Goal: Task Accomplishment & Management: Complete application form

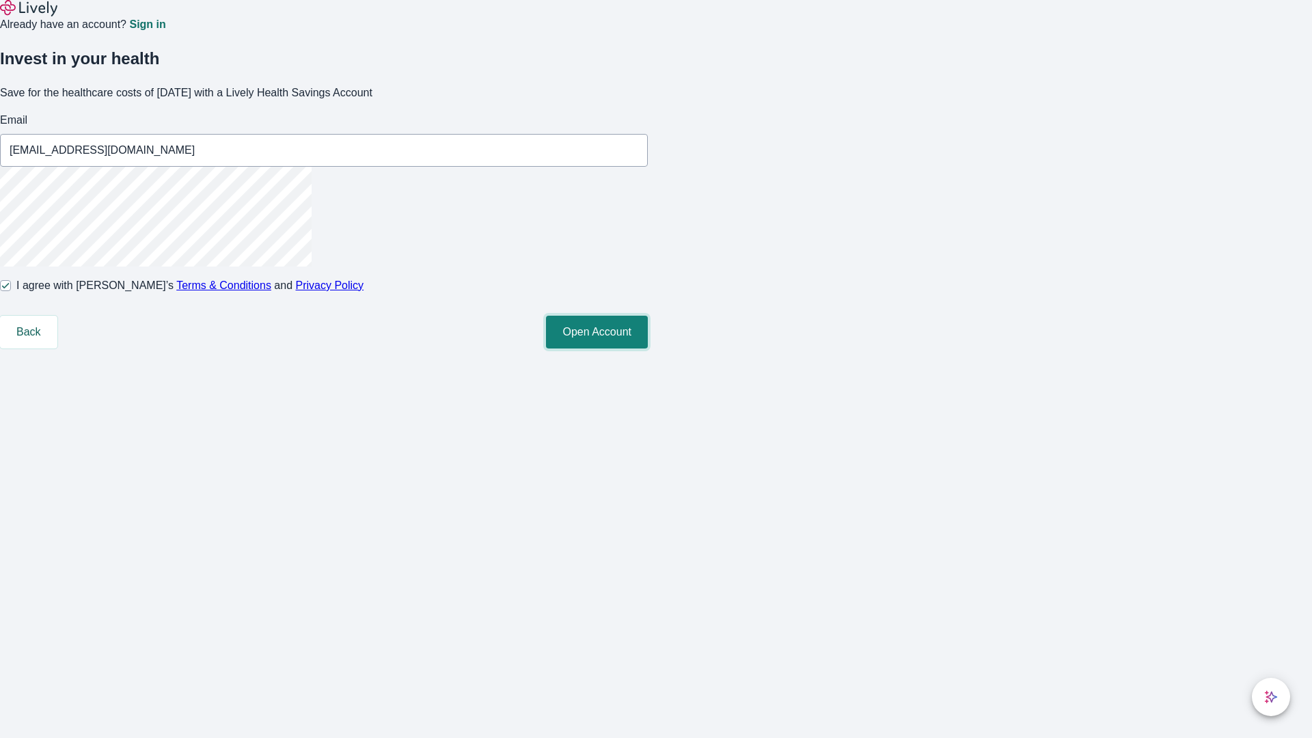
click at [648, 349] on button "Open Account" at bounding box center [597, 332] width 102 height 33
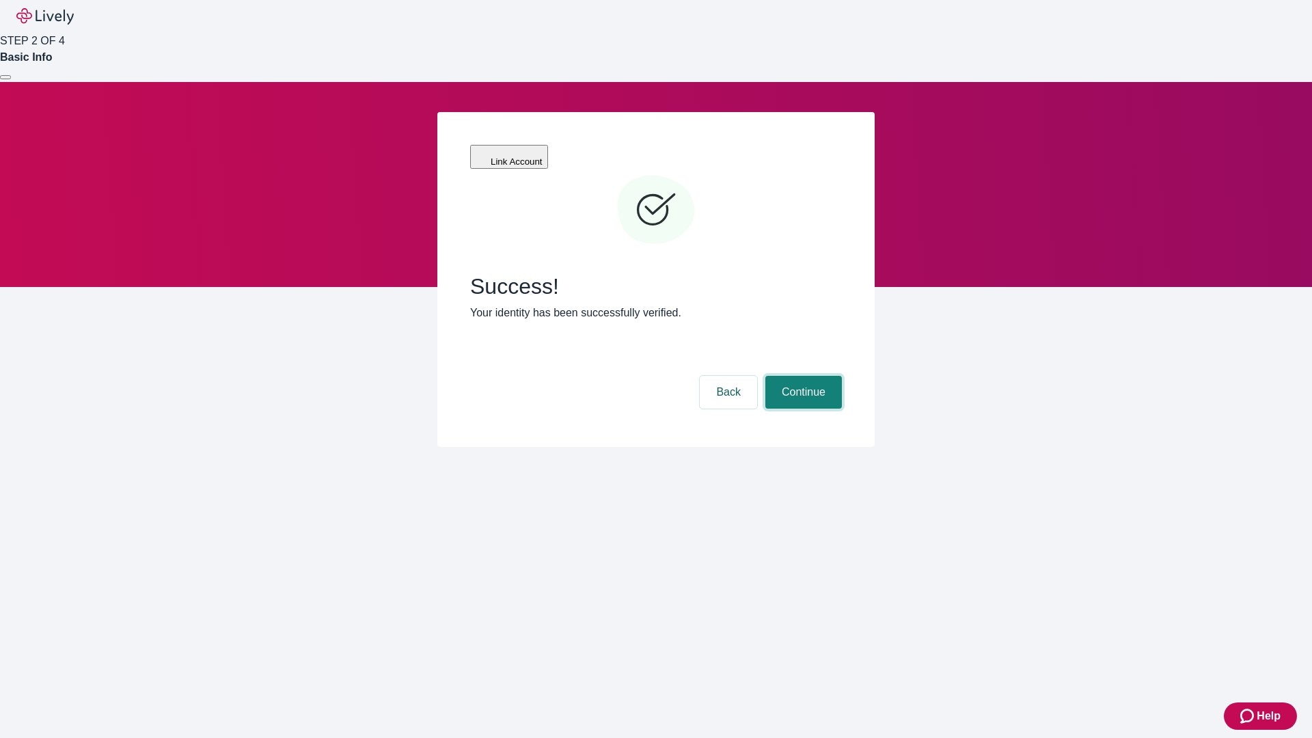
click at [802, 376] on button "Continue" at bounding box center [803, 392] width 77 height 33
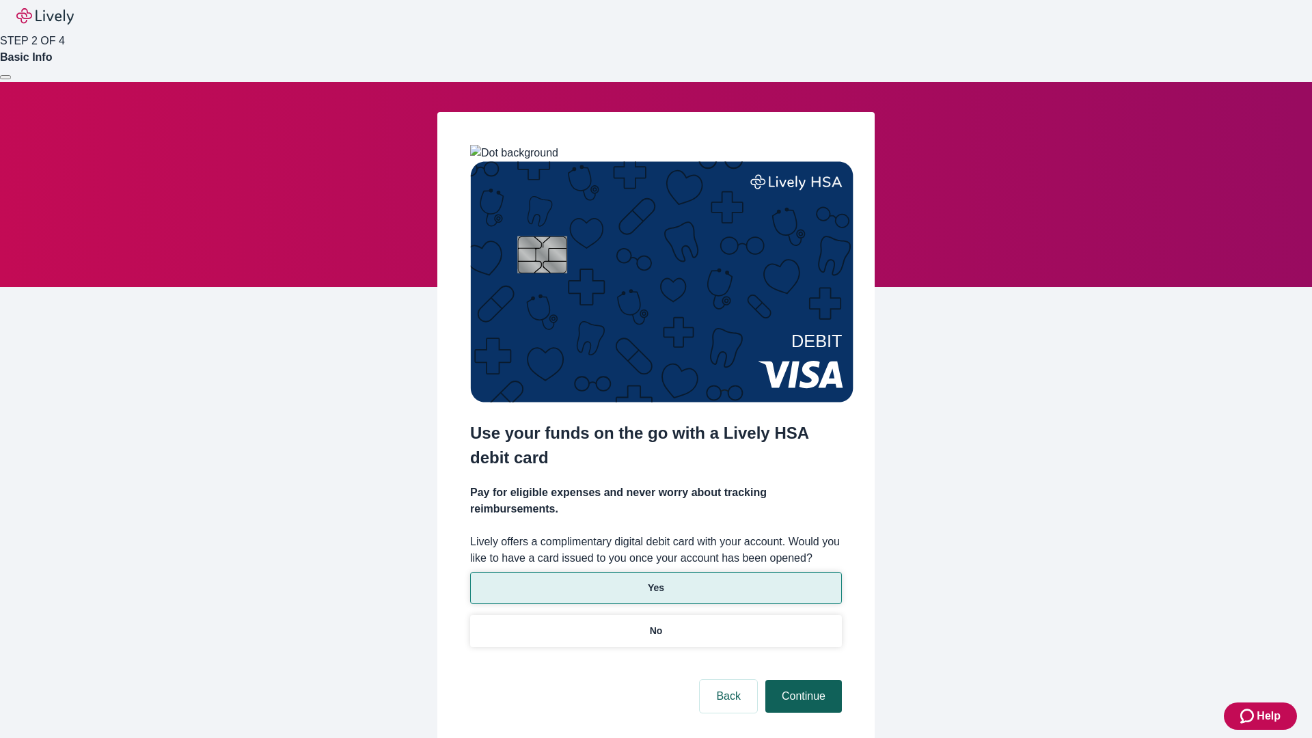
click at [655, 624] on p "No" at bounding box center [656, 631] width 13 height 14
click at [802, 680] on button "Continue" at bounding box center [803, 696] width 77 height 33
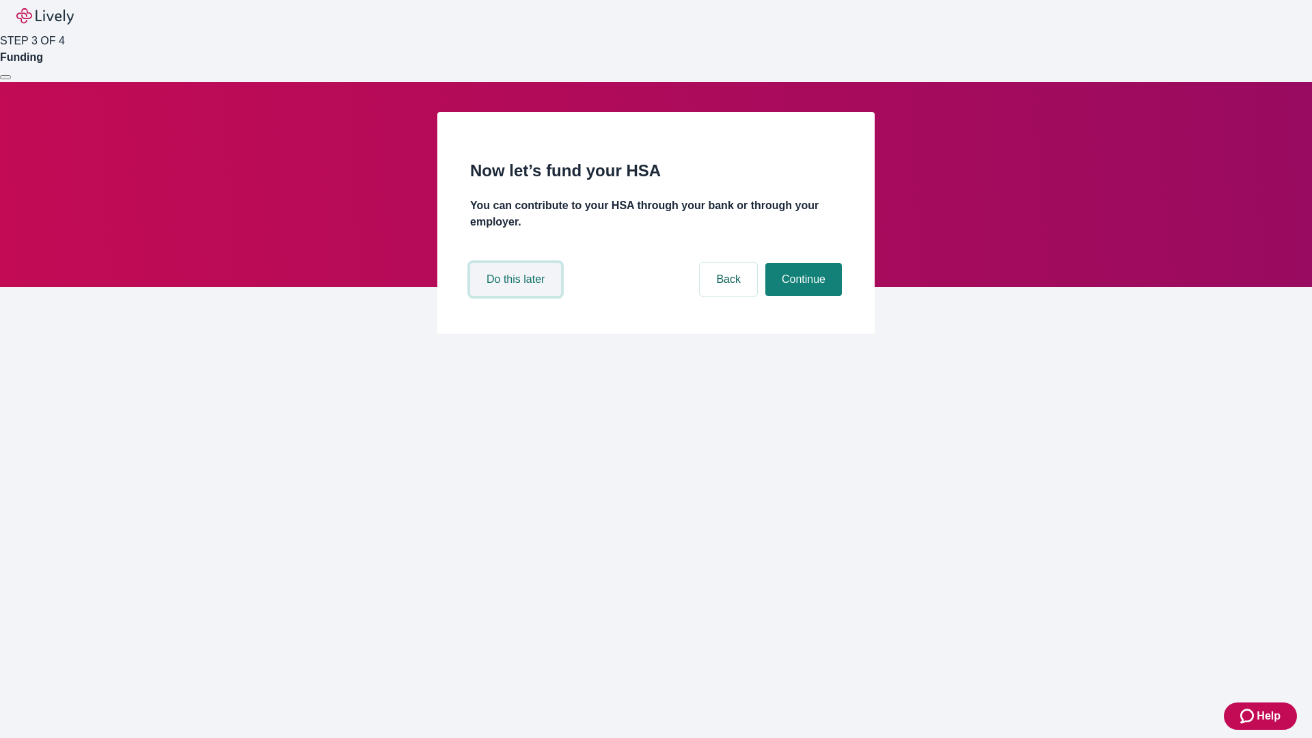
click at [517, 296] on button "Do this later" at bounding box center [515, 279] width 91 height 33
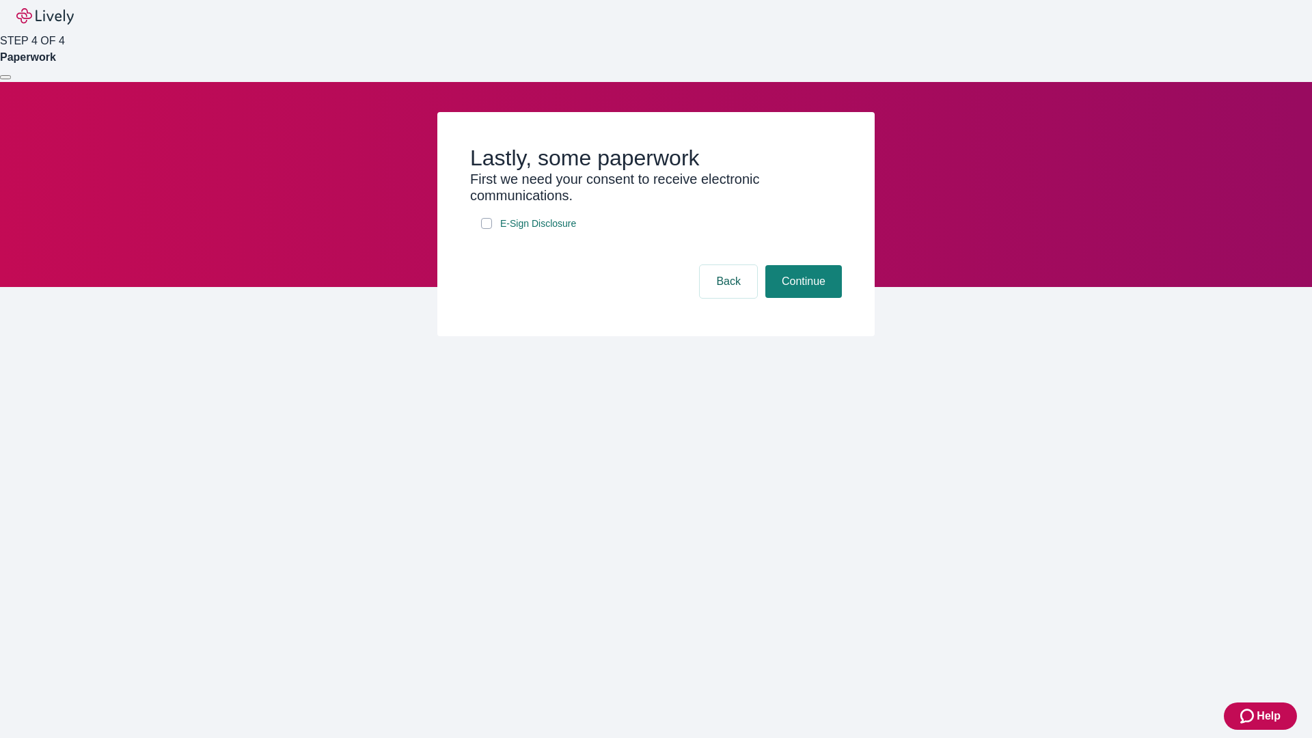
click at [487, 229] on input "E-Sign Disclosure" at bounding box center [486, 223] width 11 height 11
checkbox input "true"
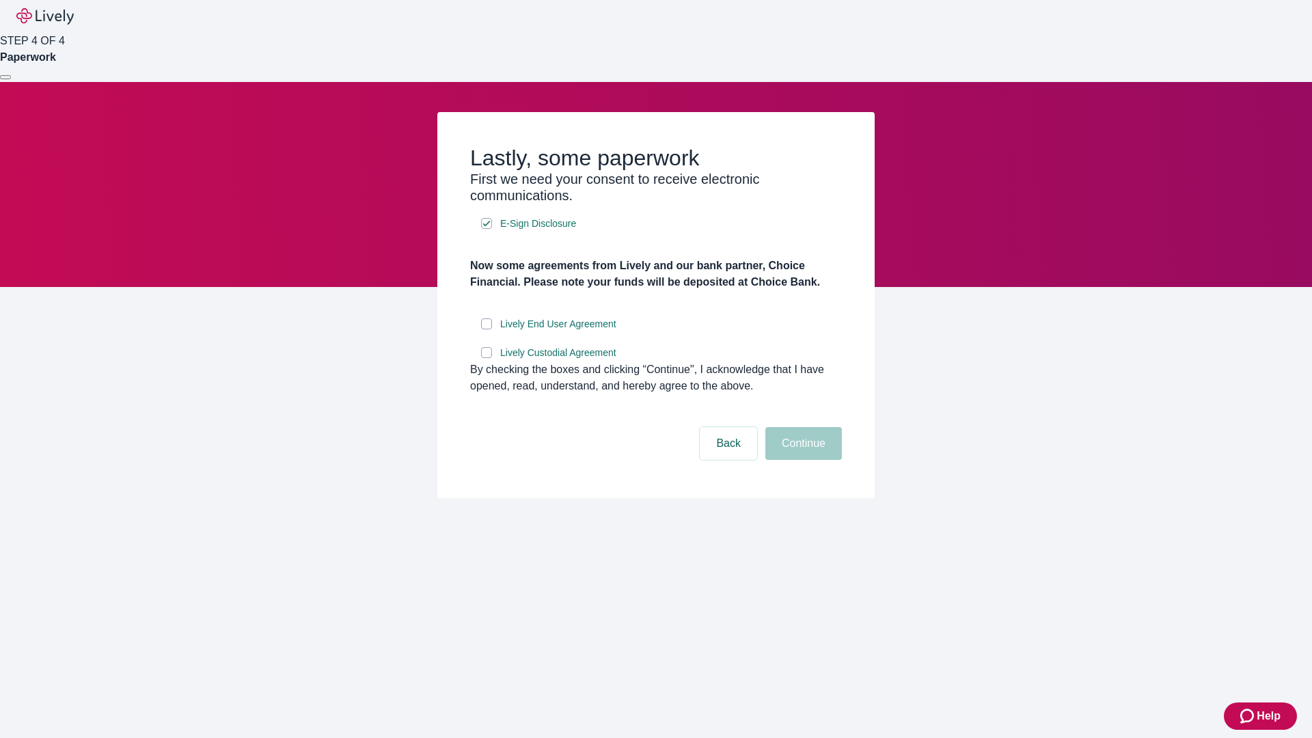
click at [487, 329] on input "Lively End User Agreement" at bounding box center [486, 323] width 11 height 11
checkbox input "true"
click at [487, 358] on input "Lively Custodial Agreement" at bounding box center [486, 352] width 11 height 11
checkbox input "true"
click at [802, 460] on button "Continue" at bounding box center [803, 443] width 77 height 33
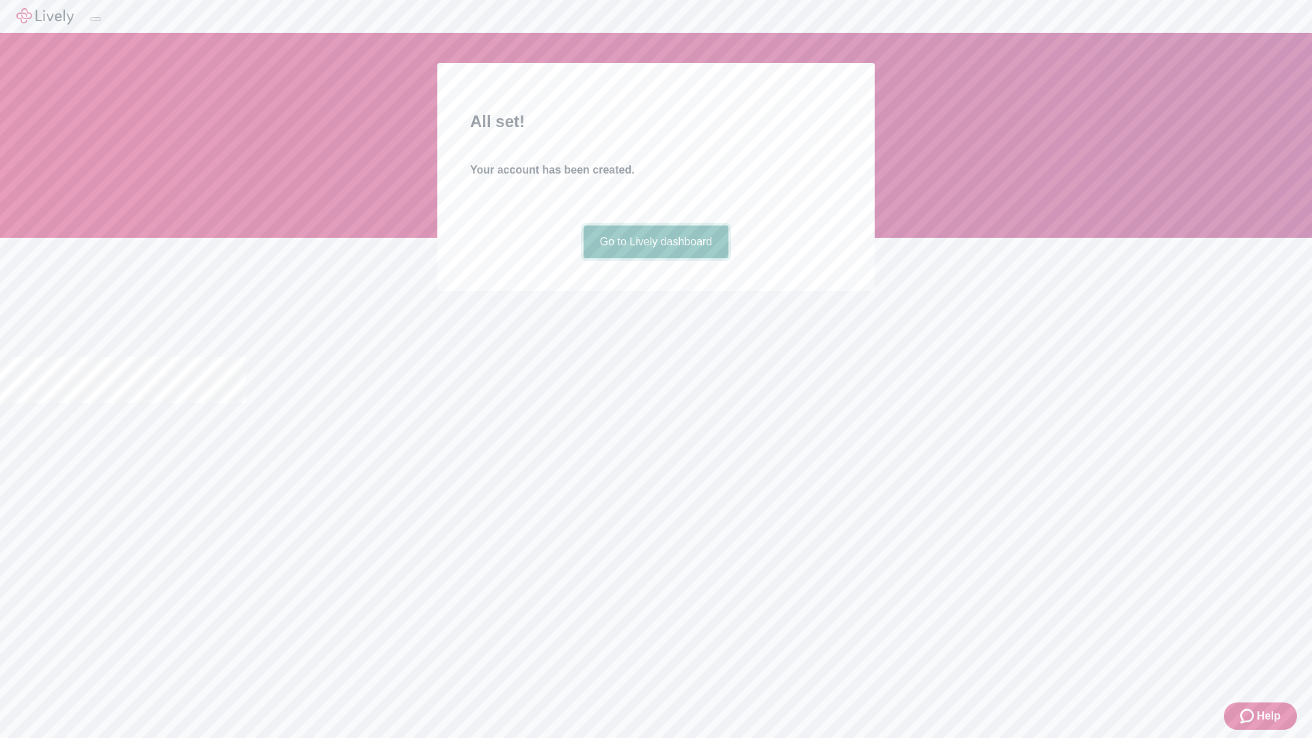
click at [655, 258] on link "Go to Lively dashboard" at bounding box center [657, 242] width 146 height 33
